Goal: Task Accomplishment & Management: Use online tool/utility

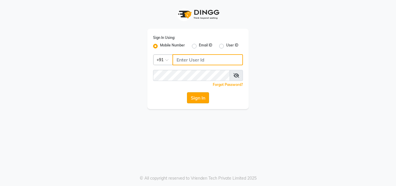
type input "9871510000"
click at [188, 97] on button "Sign In" at bounding box center [198, 97] width 22 height 11
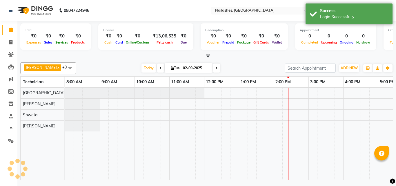
scroll to position [0, 159]
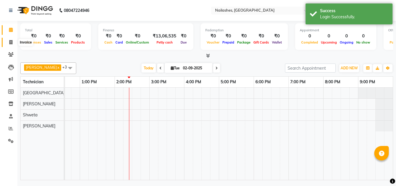
click at [8, 42] on span at bounding box center [11, 42] width 10 height 7
select select "6087"
select select "service"
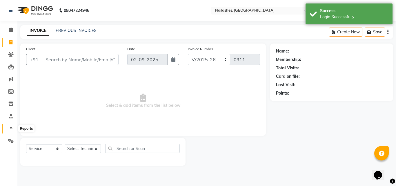
click at [9, 130] on icon at bounding box center [11, 128] width 4 height 4
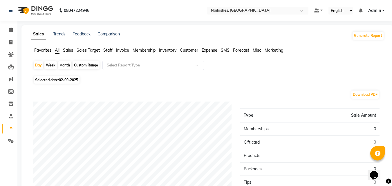
click at [108, 51] on span "Staff" at bounding box center [107, 50] width 9 height 5
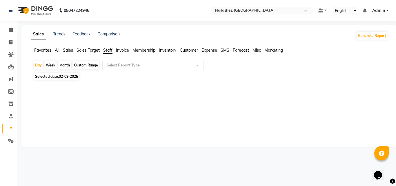
click at [117, 68] on input "text" at bounding box center [148, 65] width 84 height 6
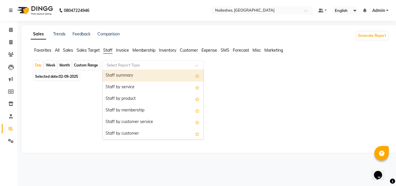
click at [117, 75] on div "Staff summary" at bounding box center [153, 76] width 101 height 12
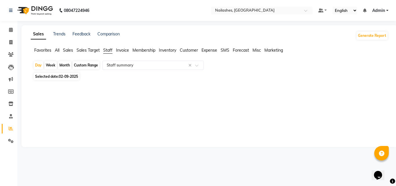
click at [66, 66] on div "Month" at bounding box center [64, 65] width 13 height 8
select select "9"
select select "2025"
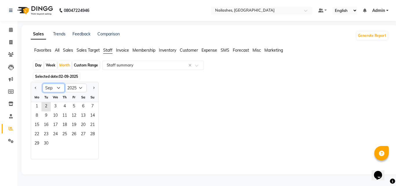
click at [59, 85] on select "Jan Feb Mar Apr May Jun [DATE] Aug Sep Oct Nov Dec" at bounding box center [54, 88] width 22 height 9
select select "8"
click at [43, 84] on select "Jan Feb Mar Apr May Jun [DATE] Aug Sep Oct Nov Dec" at bounding box center [54, 88] width 22 height 9
click at [73, 105] on span "1" at bounding box center [73, 106] width 9 height 9
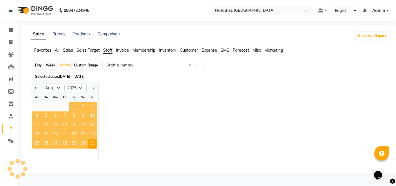
select select "full_report"
select select "csv"
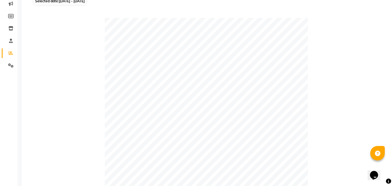
scroll to position [77, 0]
